Goal: Obtain resource: Download file/media

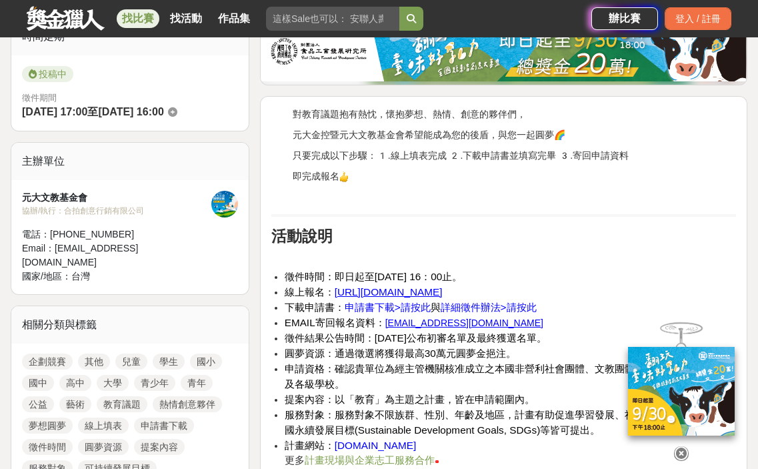
scroll to position [400, 0]
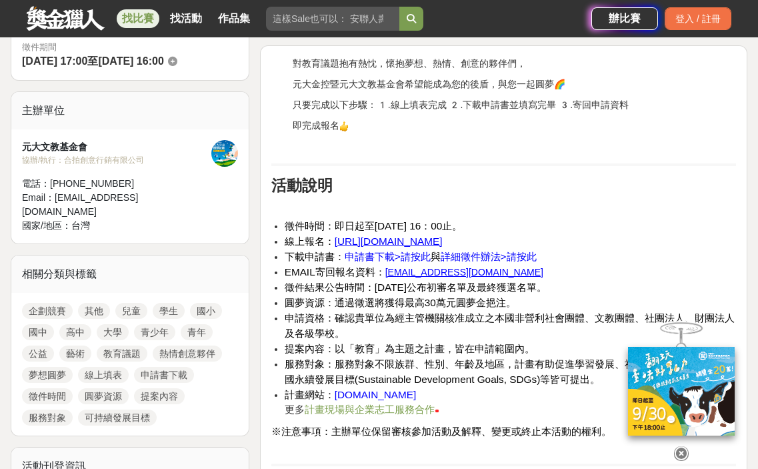
click at [388, 258] on span "申請書下載>請按此" at bounding box center [388, 256] width 86 height 11
click at [379, 238] on u "https://forms.gle/PRwVv8t1Pc4zUH1f7" at bounding box center [389, 240] width 108 height 11
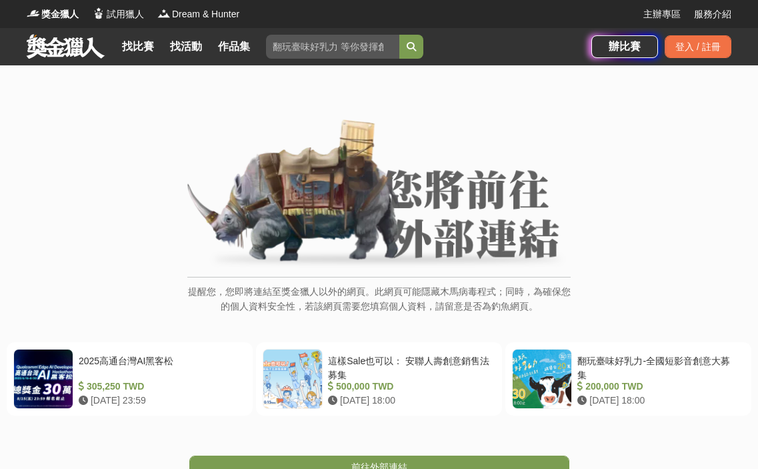
scroll to position [200, 0]
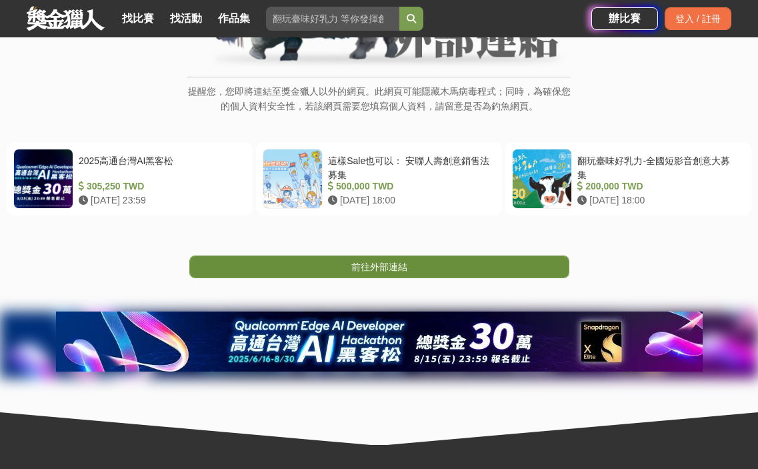
click at [340, 265] on link "前往外部連結" at bounding box center [379, 266] width 380 height 23
